Goal: Task Accomplishment & Management: Use online tool/utility

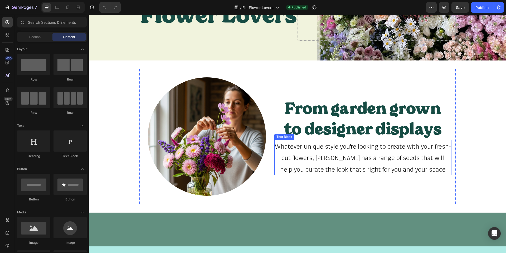
scroll to position [100, 0]
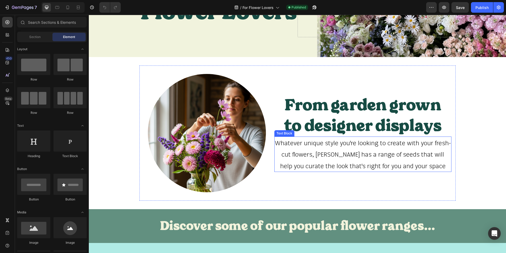
click at [441, 142] on p "Whatever unique style you're looking to create with your fresh-cut flowers, [PE…" at bounding box center [363, 154] width 176 height 34
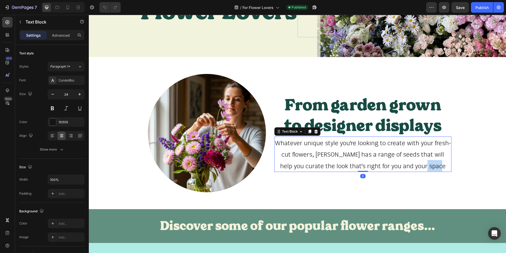
click at [441, 142] on p "Whatever unique style you're looking to create with your fresh-cut flowers, [PE…" at bounding box center [363, 154] width 176 height 34
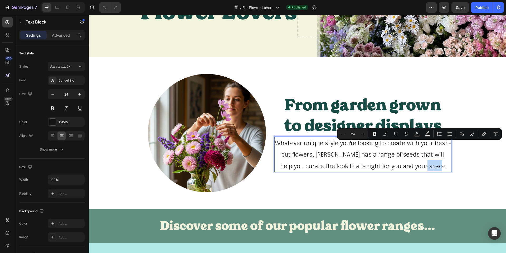
click at [444, 145] on p "Whatever unique style you're looking to create with your fresh-cut flowers, Fot…" at bounding box center [363, 154] width 176 height 34
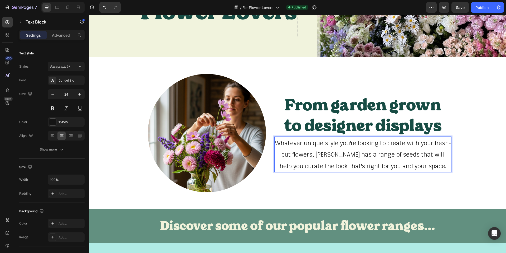
scroll to position [288, 0]
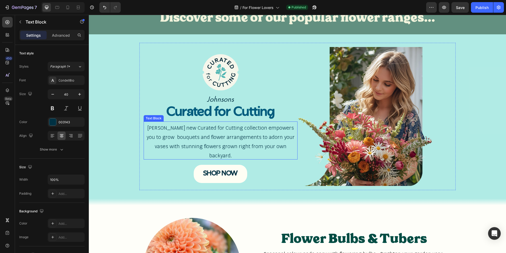
click at [197, 147] on span "Johnsons new Curated for Cutting collection empowers you to grow bouquets and f…" at bounding box center [221, 141] width 148 height 34
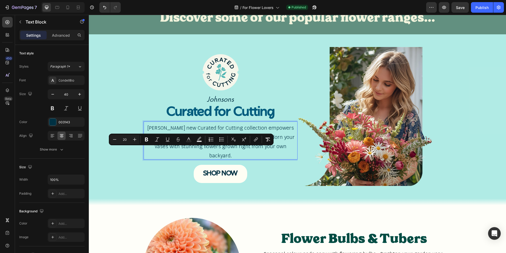
click at [169, 150] on span "Johnsons new Curated for Cutting collection empowers you to grow bouquets and f…" at bounding box center [221, 141] width 148 height 34
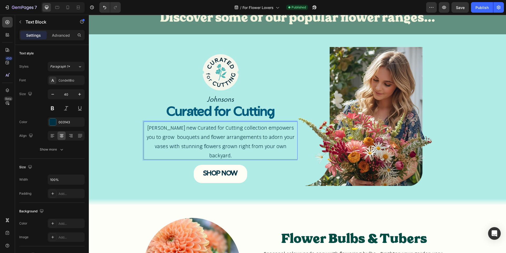
click at [159, 140] on span "Johnsons new Curated for Cutting collection empowers you to grow bouquets and f…" at bounding box center [221, 141] width 148 height 34
click at [160, 141] on span "Johnsons new Curated for Cutting collection empowers you to grow bouquets and f…" at bounding box center [221, 141] width 148 height 34
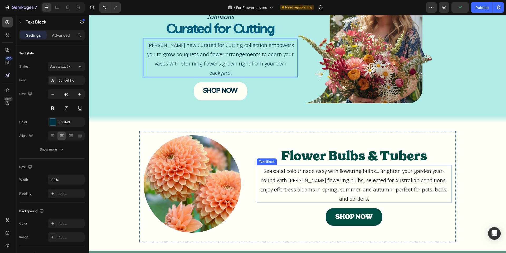
scroll to position [377, 0]
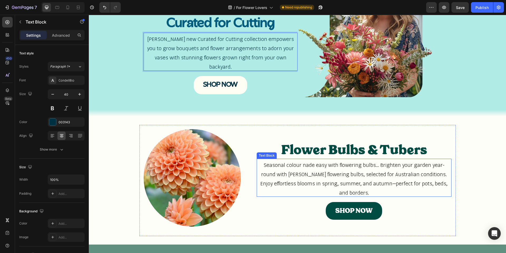
click at [325, 172] on span "Seasonal colour nade easy with flowering bulbs... Brighten your garden year-rou…" at bounding box center [354, 178] width 187 height 34
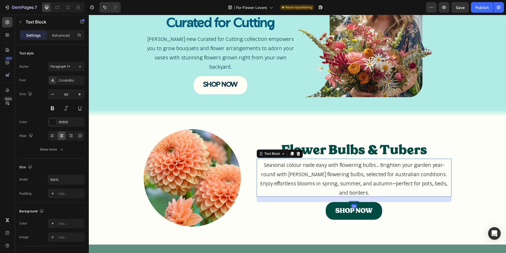
click at [303, 163] on span "Seasonal colour nade easy with flowering bulbs... Brighten your garden year-rou…" at bounding box center [354, 178] width 187 height 34
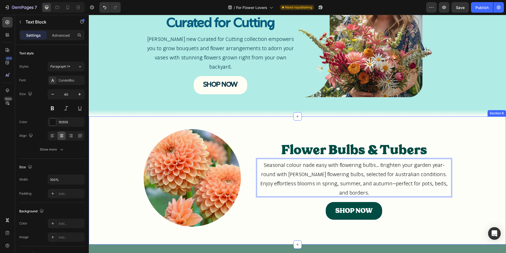
click at [462, 213] on div "Image Row Flower Bulbs & Tubers Heading Seasonal colour nade easy with flowerin…" at bounding box center [297, 180] width 417 height 111
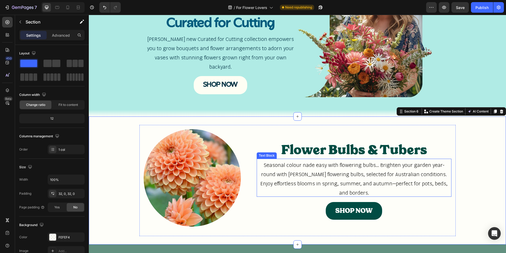
click at [309, 170] on p "Seasonal colour nade easy with flowering bulbs... Brighten your garden year-rou…" at bounding box center [354, 177] width 194 height 37
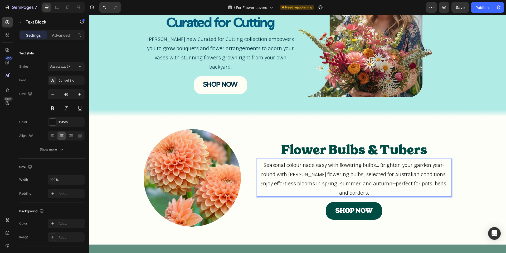
click at [305, 164] on span "Seasonal colour nade easy with flowering bulbs... Brighten your garden year-rou…" at bounding box center [354, 178] width 187 height 34
click at [382, 164] on span "Seasonal colour made easy with flowering bulbs... Brighten your garden year-rou…" at bounding box center [354, 178] width 187 height 34
click at [436, 181] on span "Seasonal colour made easy with flowering bulbs... Brighten your garden year-rou…" at bounding box center [354, 178] width 187 height 34
click at [369, 193] on p "Seasonal colour made easy with flowering bulbs... Brighten your garden year-rou…" at bounding box center [354, 177] width 194 height 37
